Goal: Transaction & Acquisition: Purchase product/service

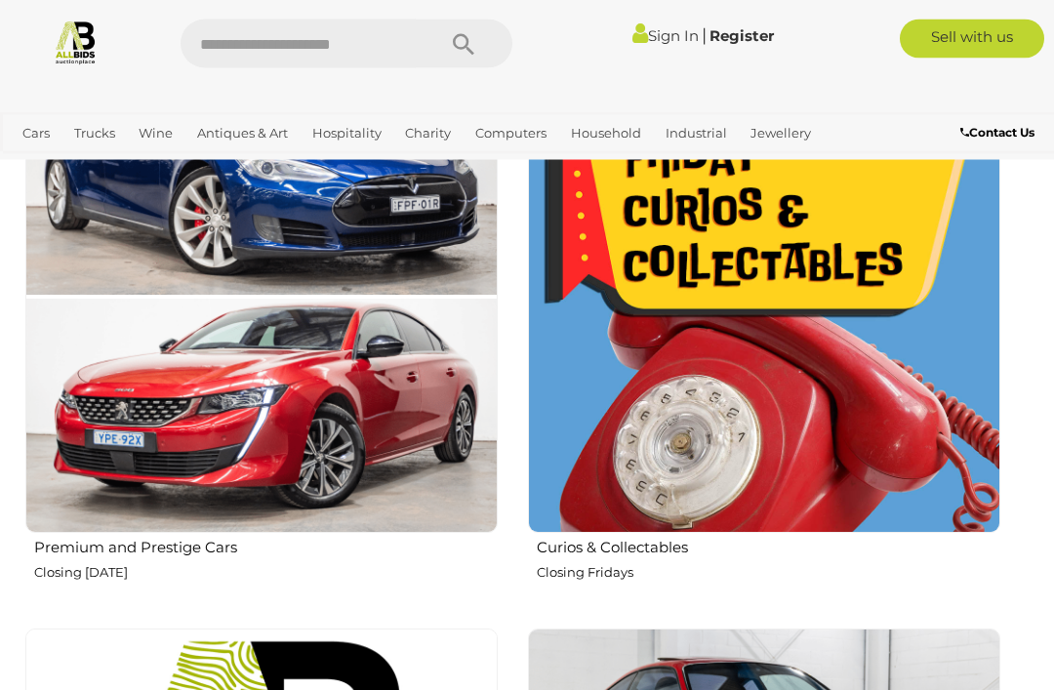
scroll to position [1181, 0]
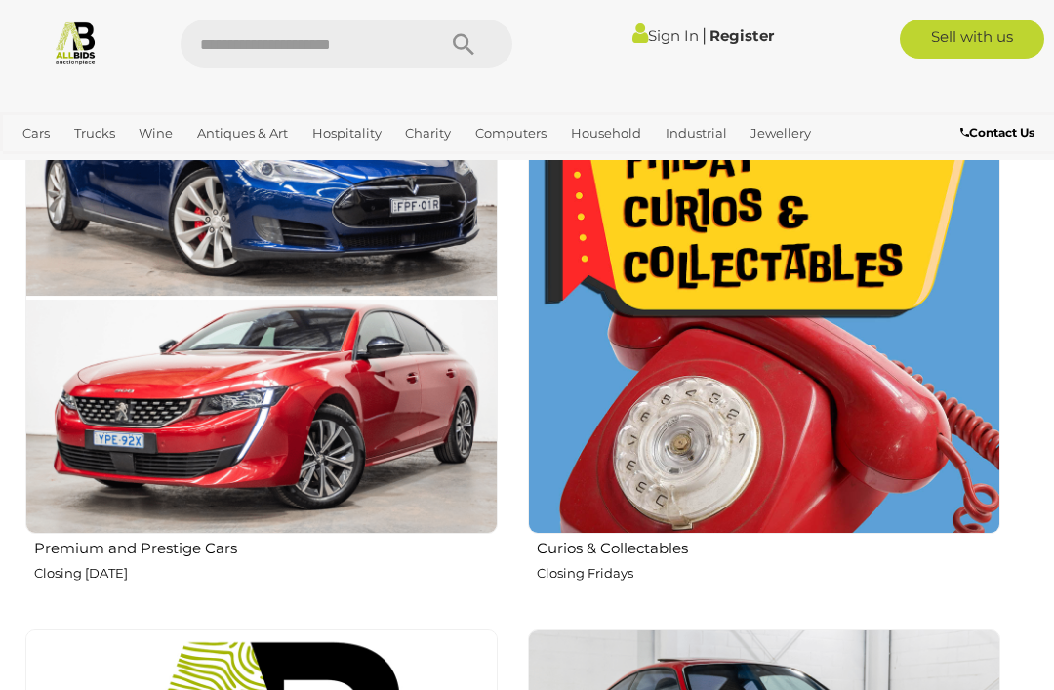
click at [804, 492] on img at bounding box center [764, 297] width 472 height 472
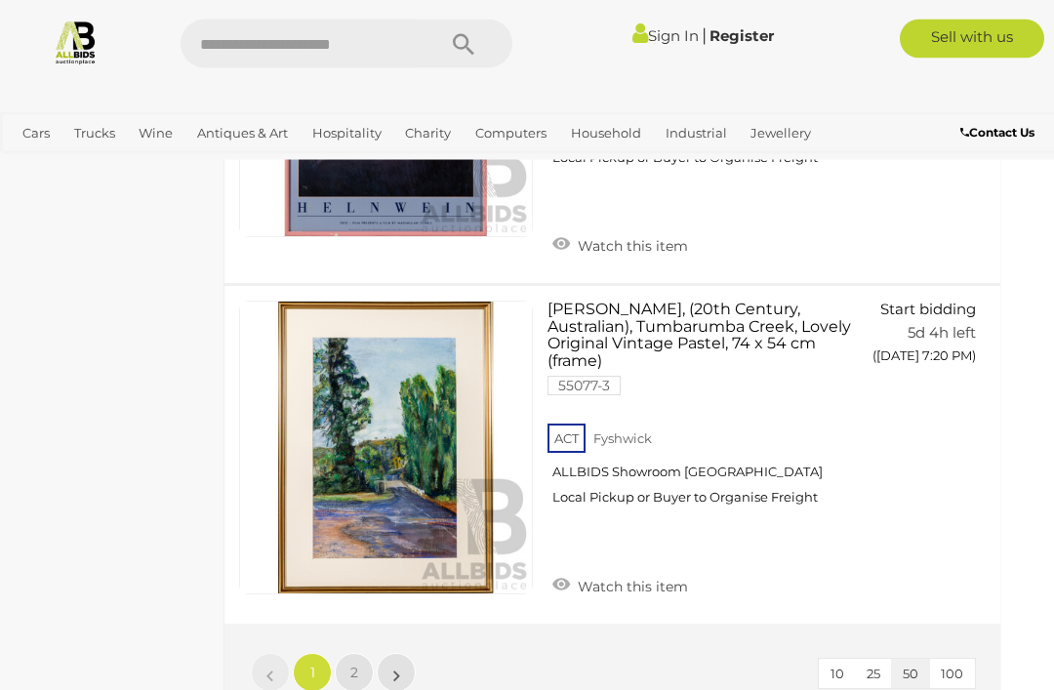
scroll to position [16601, 24]
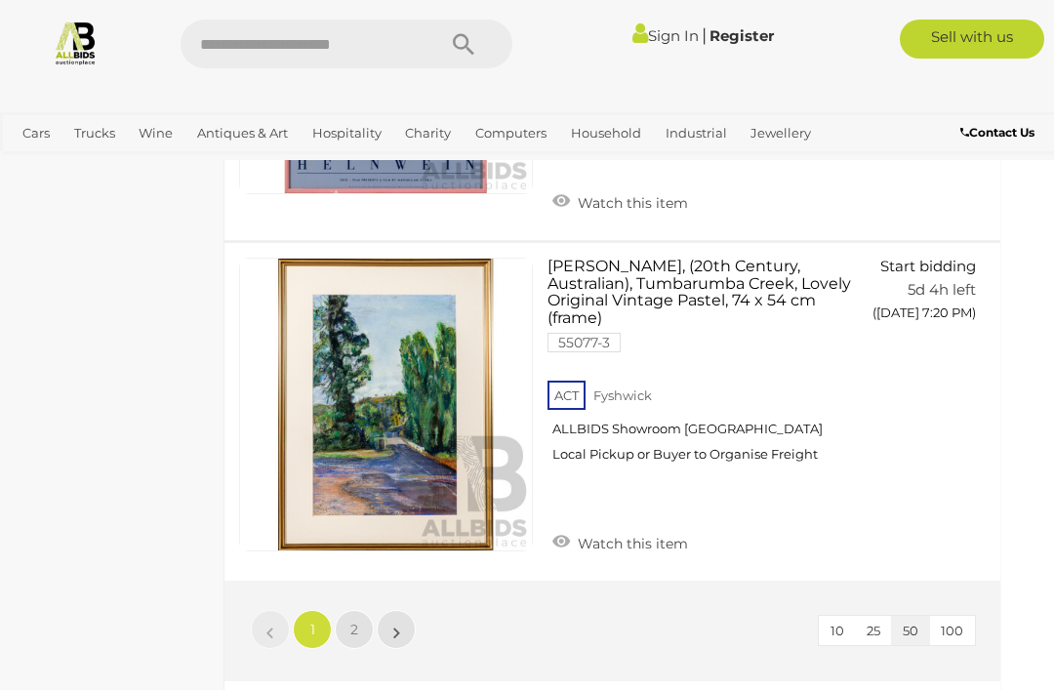
click at [357, 610] on link "2" at bounding box center [354, 629] width 39 height 39
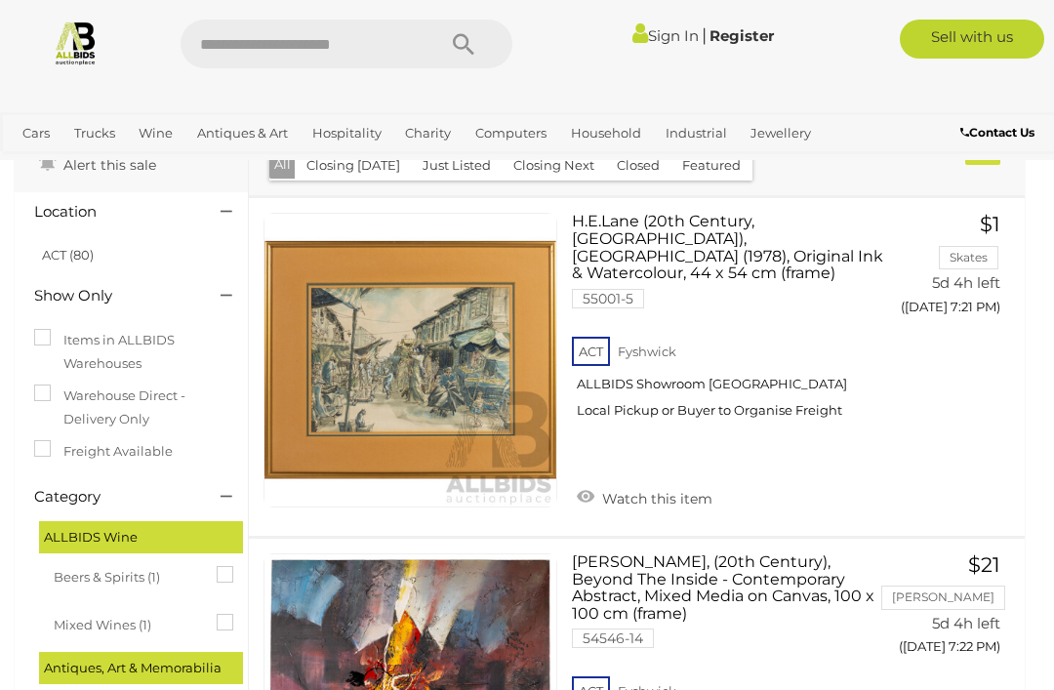
click at [392, 52] on input "text" at bounding box center [298, 44] width 235 height 49
type input "**********"
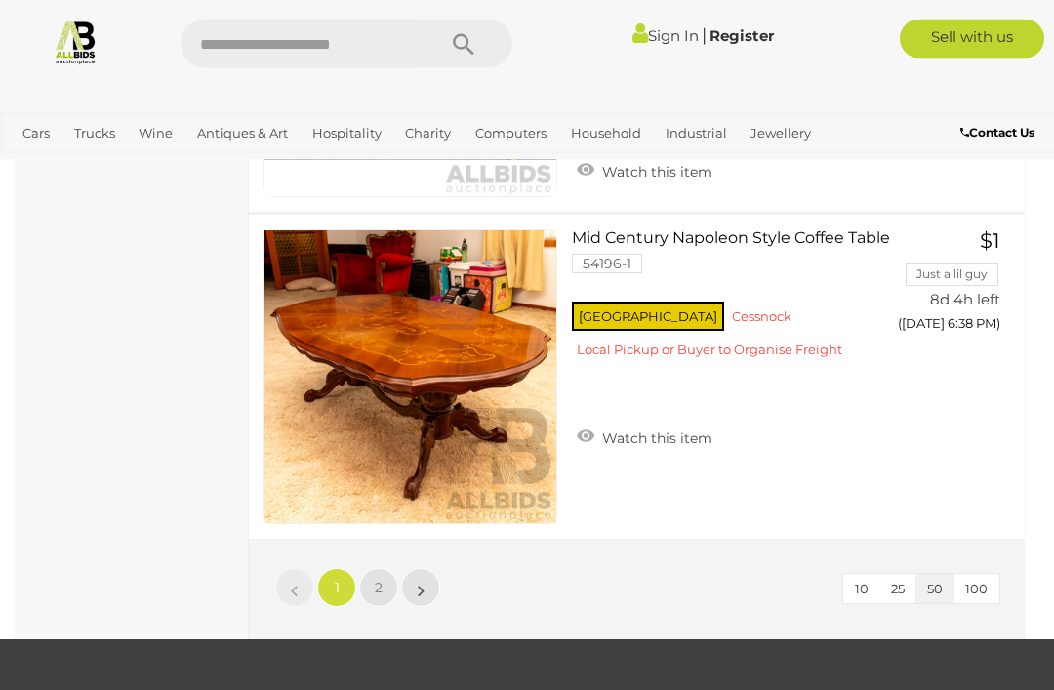
scroll to position [16115, 0]
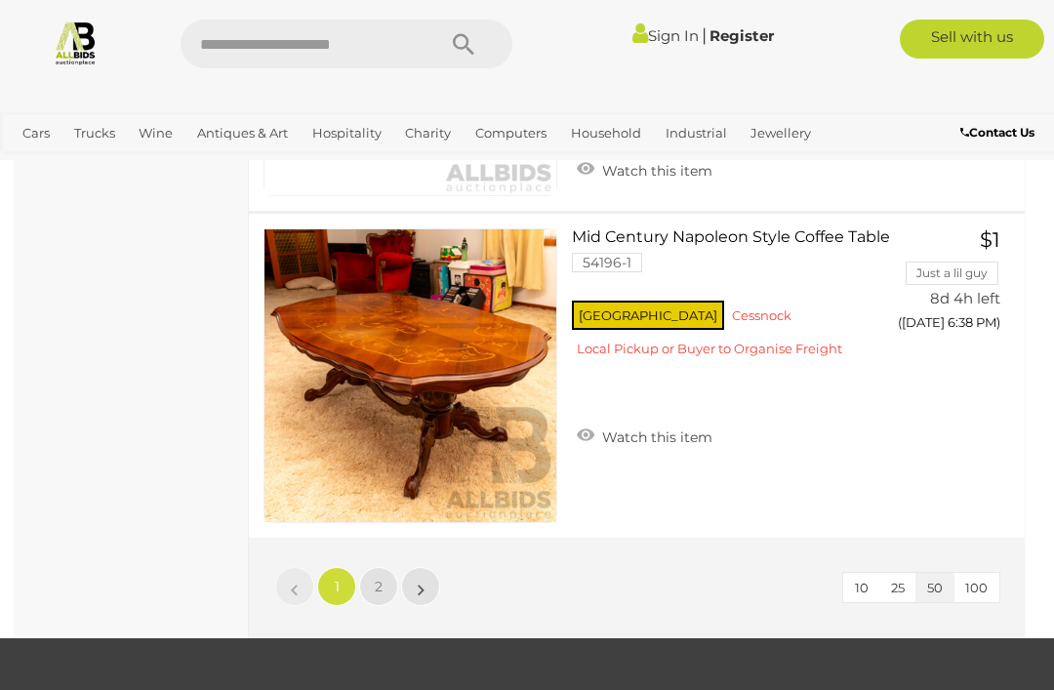
click at [379, 584] on link "2" at bounding box center [378, 586] width 39 height 39
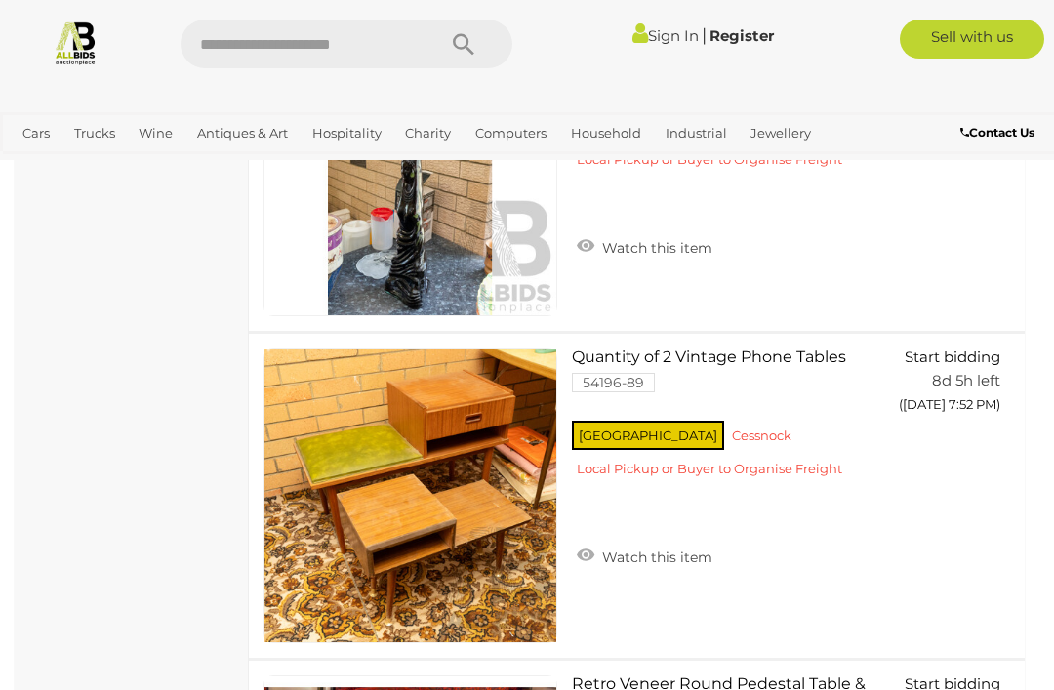
scroll to position [2577, 0]
